Goal: Navigation & Orientation: Find specific page/section

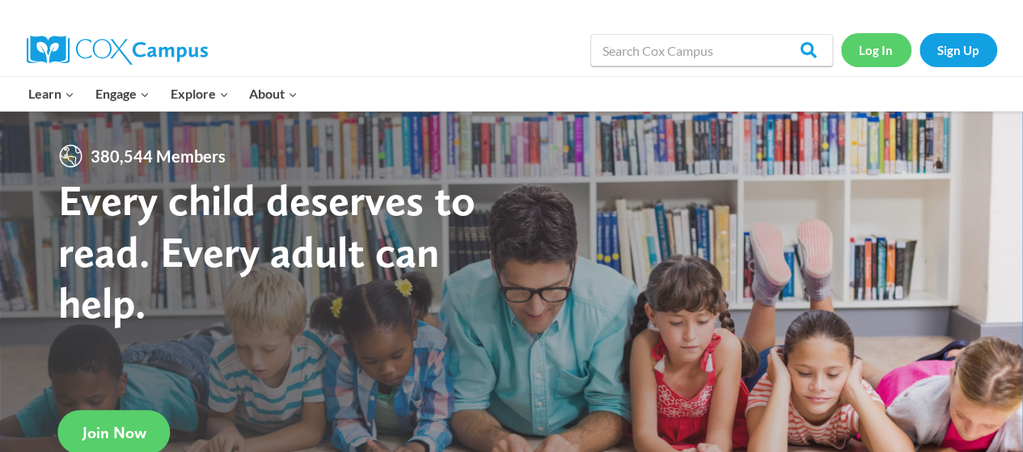
click at [868, 49] on link "Log In" at bounding box center [876, 49] width 70 height 33
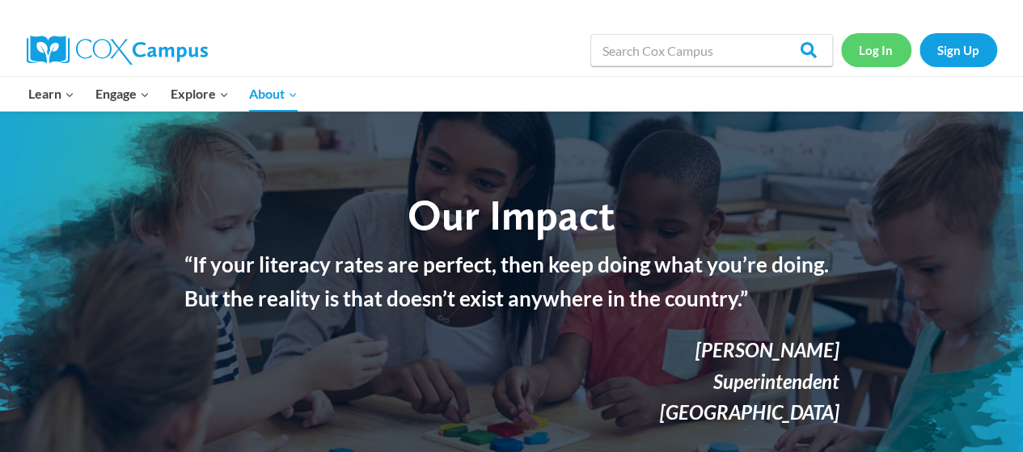
click at [893, 56] on link "Log In" at bounding box center [876, 49] width 70 height 33
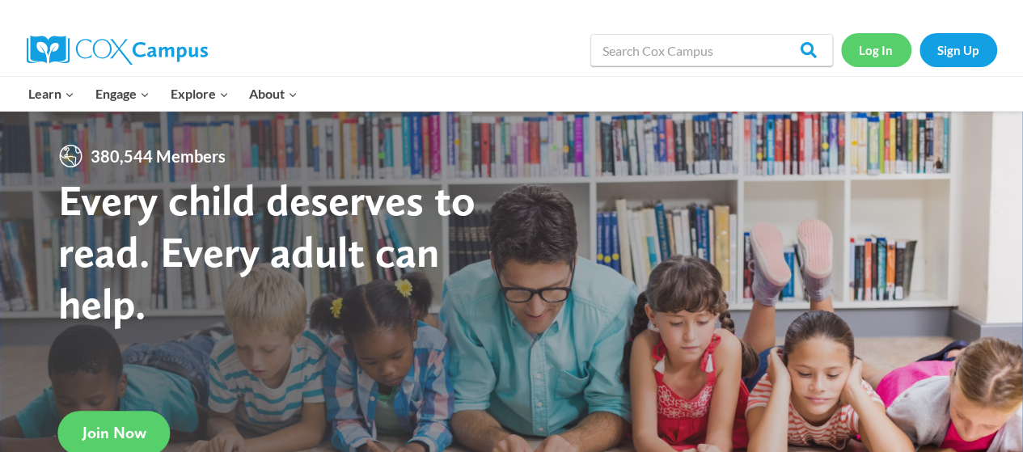
click at [889, 57] on link "Log In" at bounding box center [876, 49] width 70 height 33
